Goal: Task Accomplishment & Management: Manage account settings

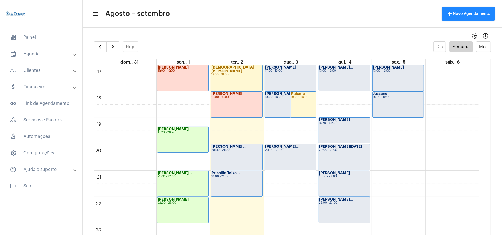
scroll to position [454, 0]
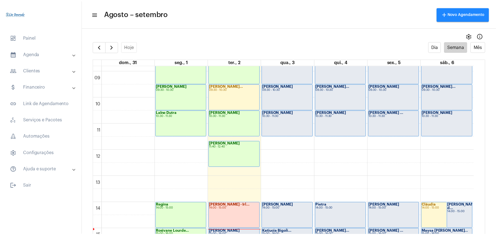
scroll to position [380, 0]
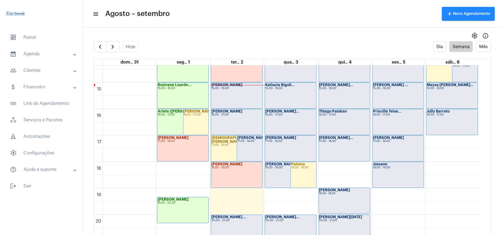
click at [221, 172] on div "[PERSON_NAME] 18:00 - 19:00" at bounding box center [236, 175] width 51 height 26
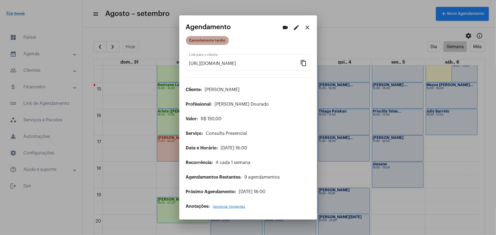
click at [198, 42] on mat-chip "Cancelamento tardio" at bounding box center [207, 40] width 43 height 9
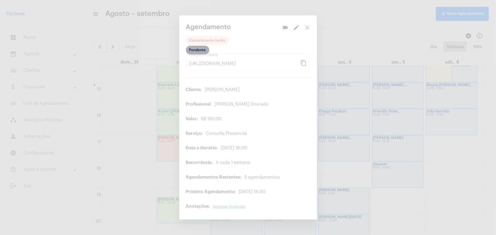
click at [199, 50] on mat-chip "Pendente" at bounding box center [197, 50] width 23 height 9
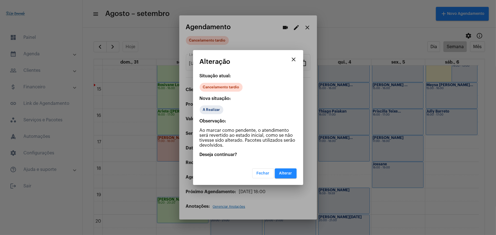
click at [285, 175] on span "Alterar" at bounding box center [285, 174] width 13 height 4
